Goal: Navigation & Orientation: Find specific page/section

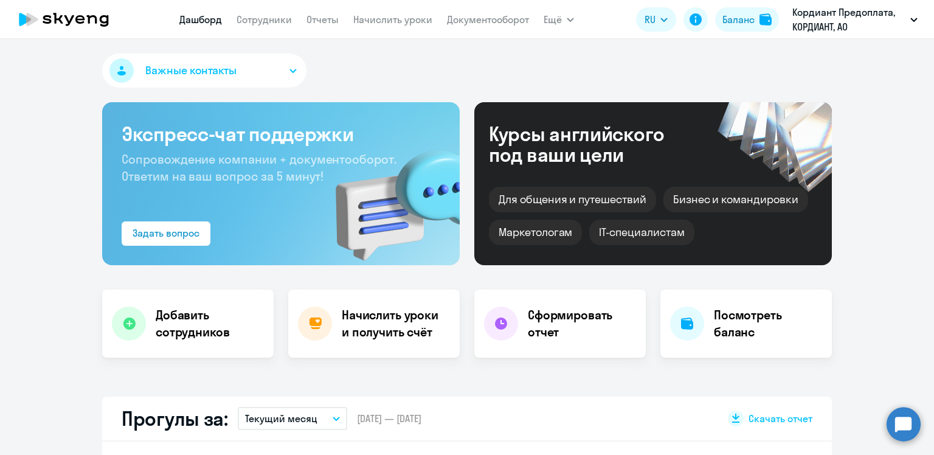
select select "30"
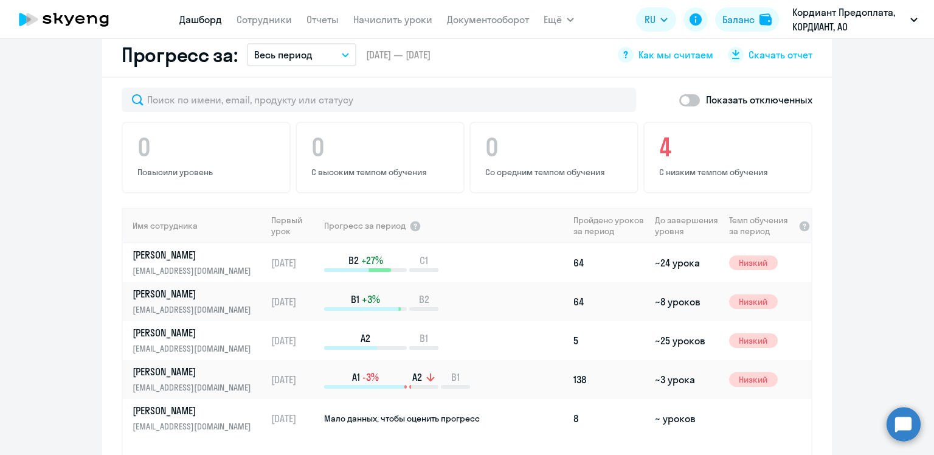
scroll to position [730, 0]
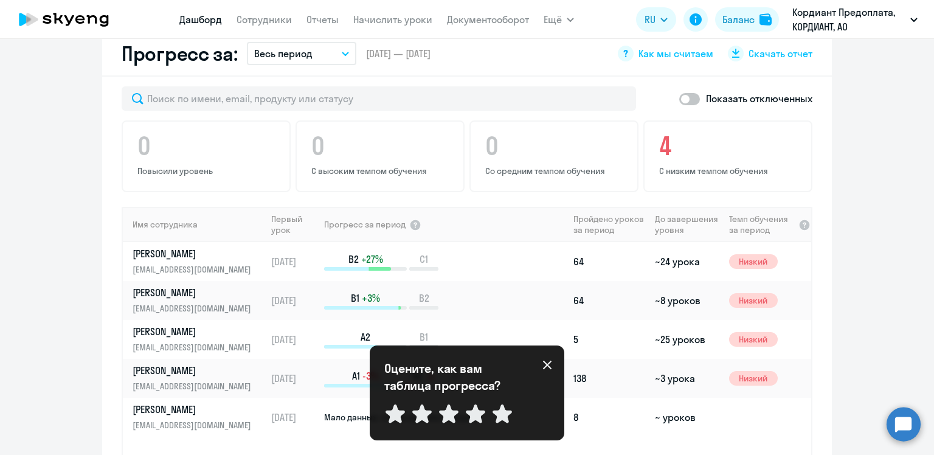
click at [549, 367] on icon at bounding box center [547, 365] width 9 height 9
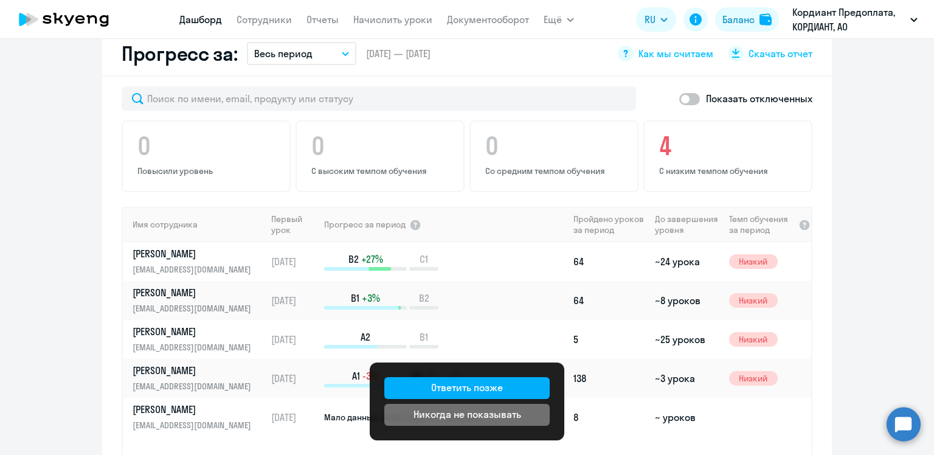
click at [514, 410] on div "Никогда не показывать" at bounding box center [467, 414] width 108 height 15
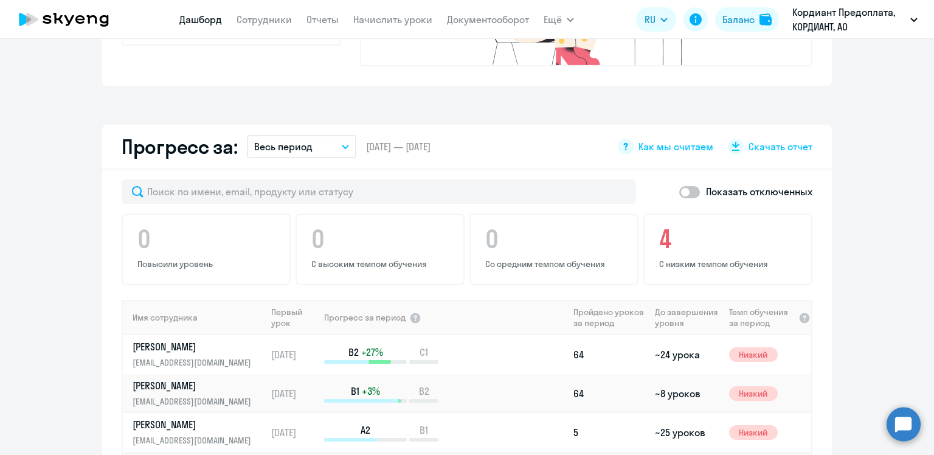
scroll to position [630, 0]
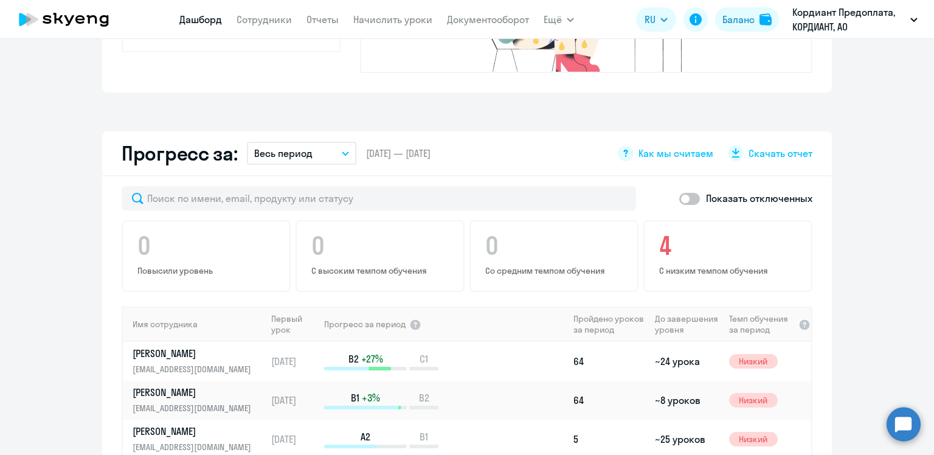
click at [682, 193] on span at bounding box center [689, 199] width 21 height 12
click at [679, 198] on input "checkbox" at bounding box center [679, 198] width 1 height 1
checkbox input "true"
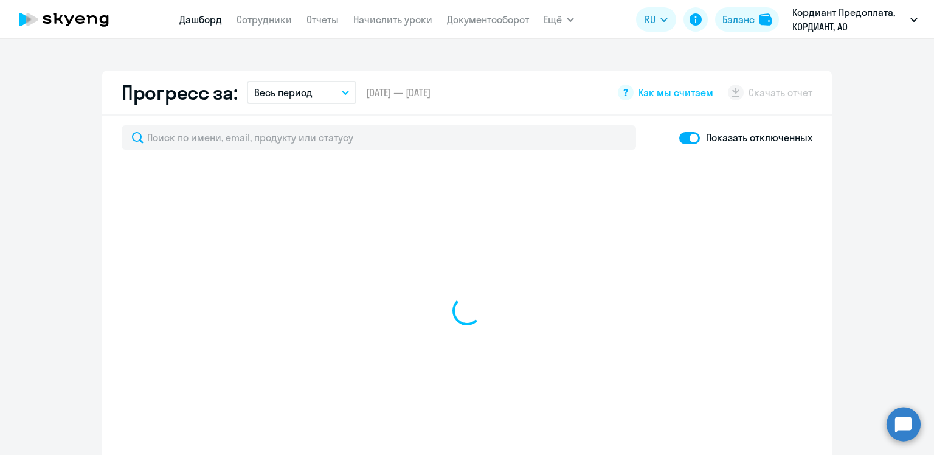
select select "30"
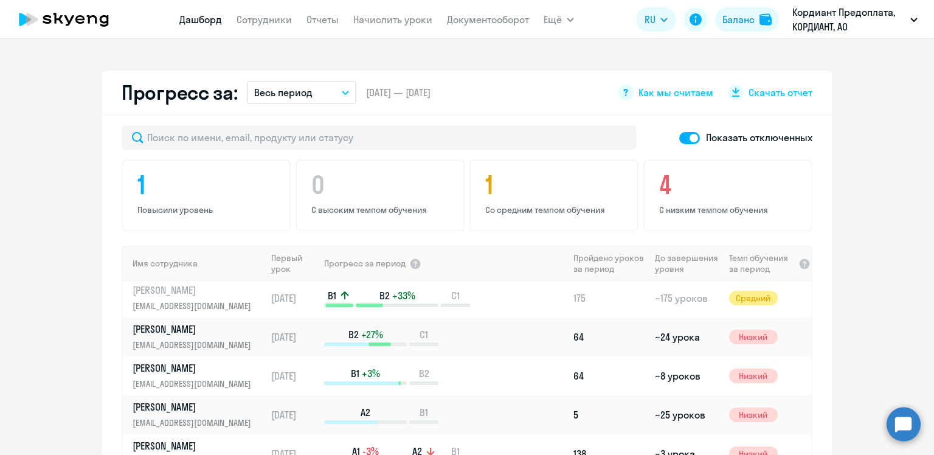
scroll to position [0, 0]
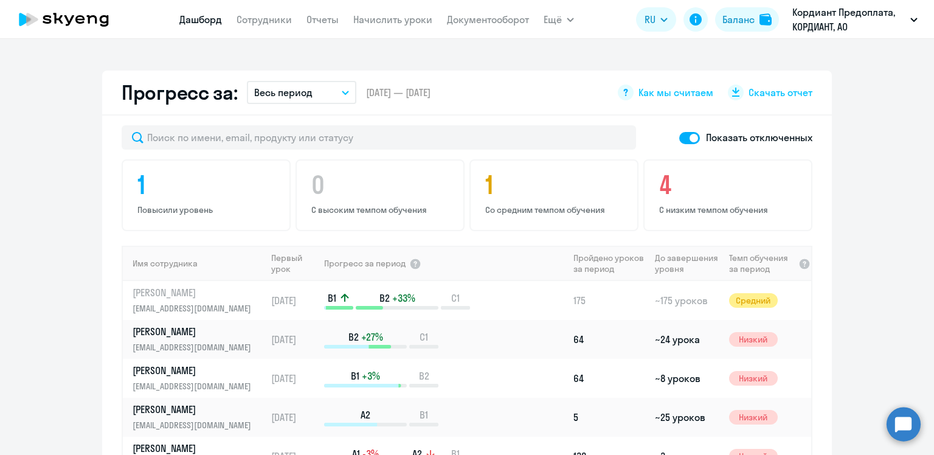
click at [687, 132] on span at bounding box center [689, 138] width 21 height 12
click at [679, 137] on input "checkbox" at bounding box center [679, 137] width 1 height 1
checkbox input "false"
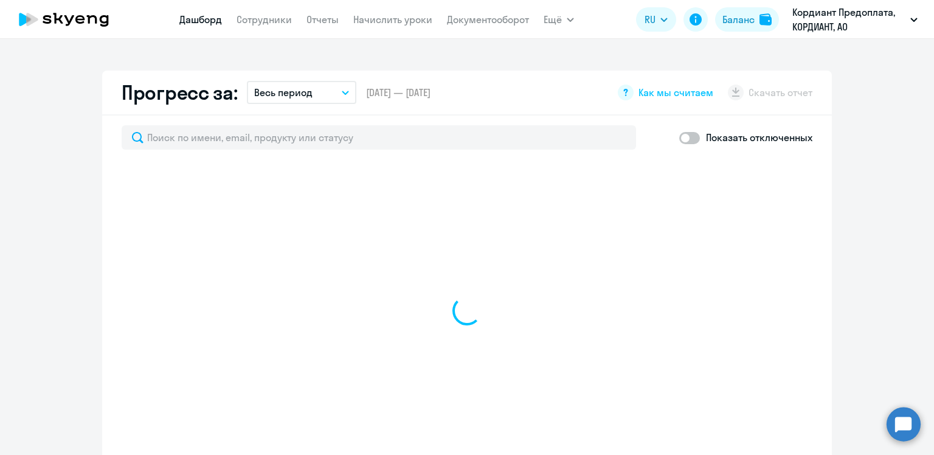
select select "30"
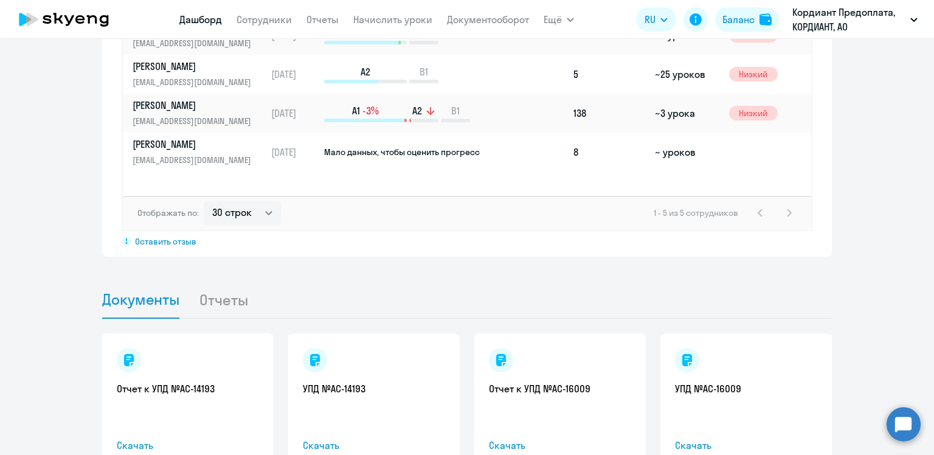
scroll to position [812, 0]
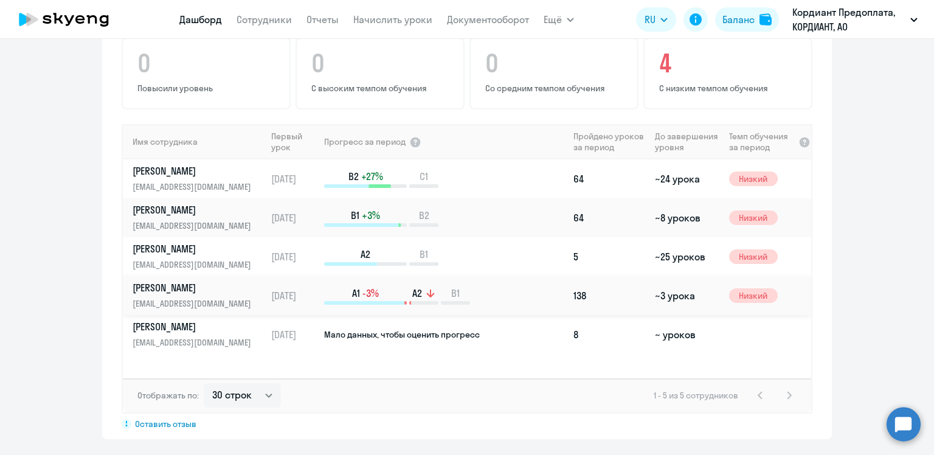
click at [187, 281] on p "[PERSON_NAME]" at bounding box center [195, 287] width 125 height 13
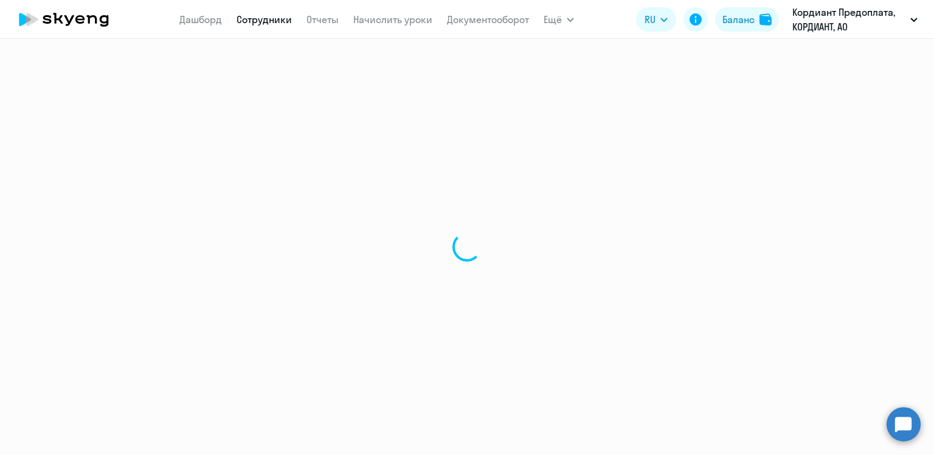
select select "english"
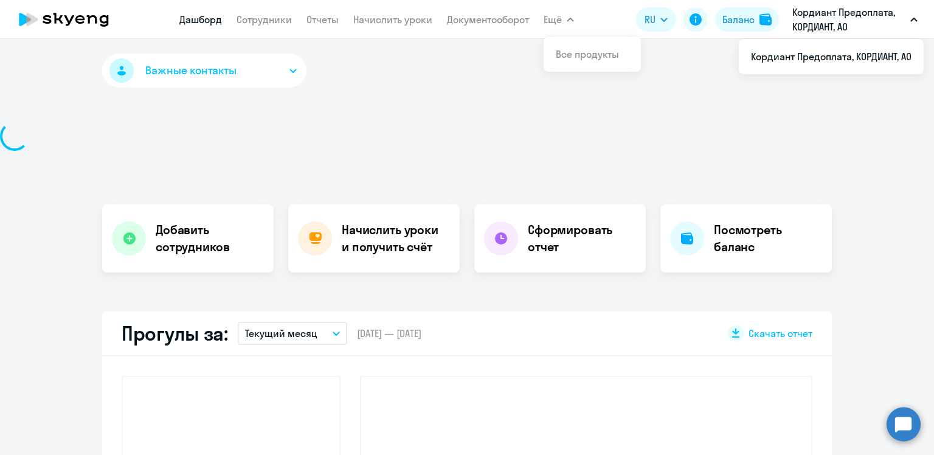
click at [915, 18] on icon "button" at bounding box center [914, 19] width 6 height 3
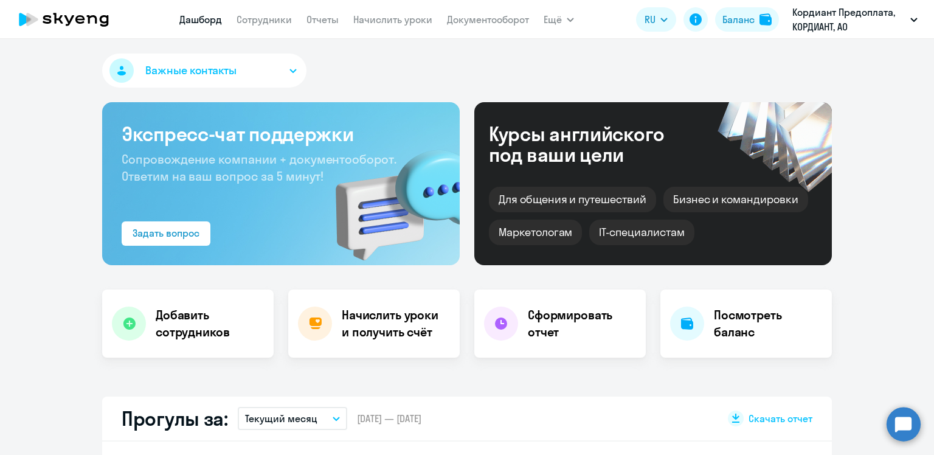
click at [917, 23] on button "Кордиант Предоплата, КОРДИАНТ, АО" at bounding box center [854, 19] width 137 height 29
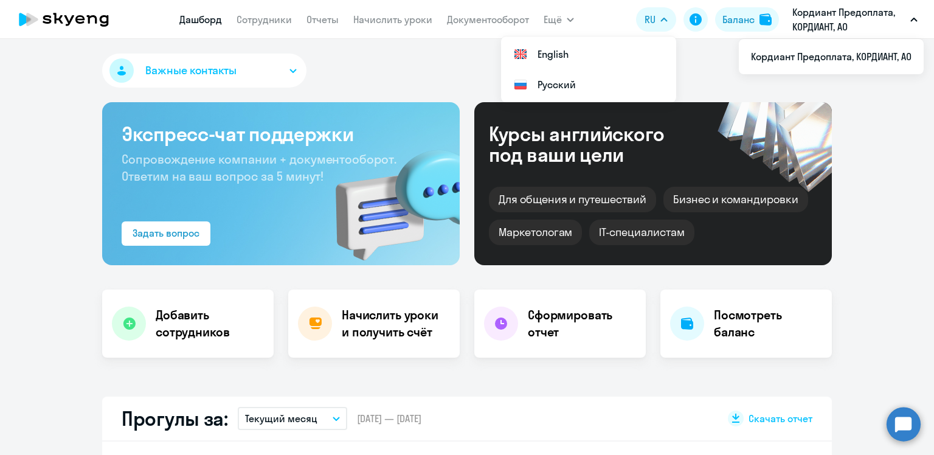
select select "30"
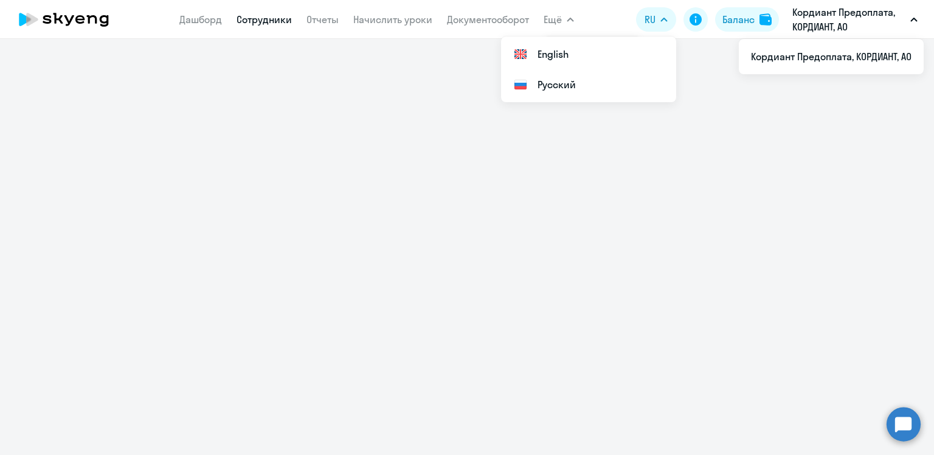
click at [277, 18] on link "Сотрудники" at bounding box center [264, 19] width 55 height 12
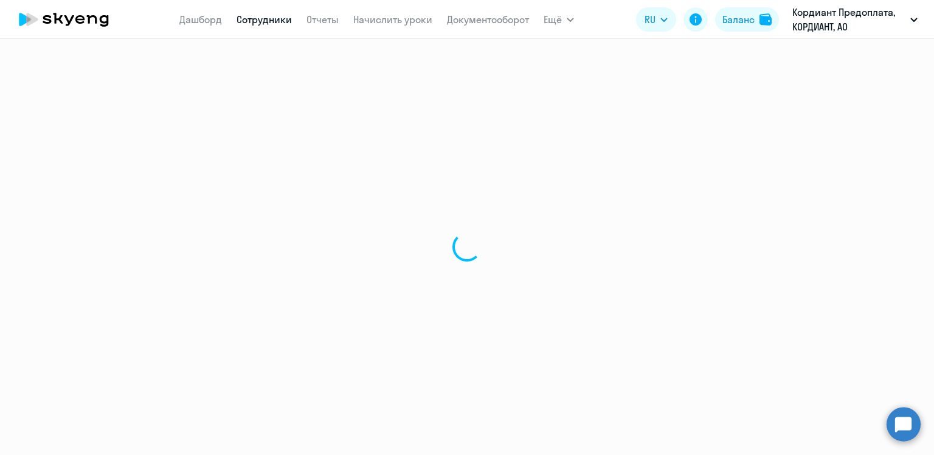
select select "30"
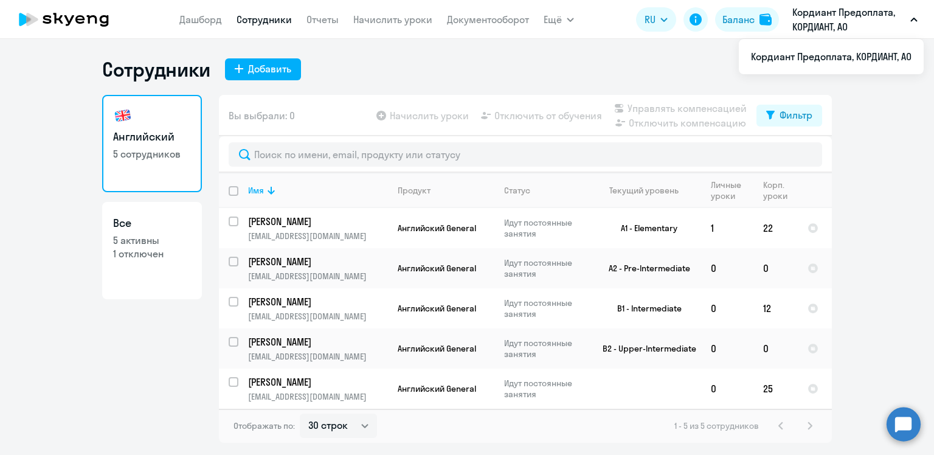
click at [826, 18] on p "Кордиант Предоплата, КОРДИАНТ, АО" at bounding box center [848, 19] width 113 height 29
click at [872, 15] on p "Кордиант Предоплата, КОРДИАНТ, АО" at bounding box center [848, 19] width 113 height 29
